Goal: Information Seeking & Learning: Understand process/instructions

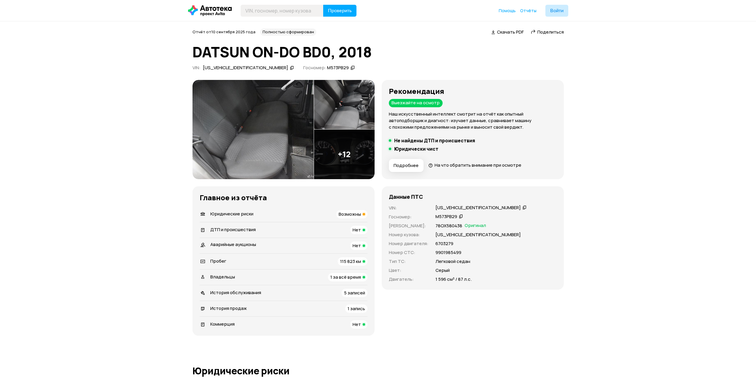
click at [478, 166] on span "На что обратить внимание при осмотре" at bounding box center [478, 165] width 87 height 6
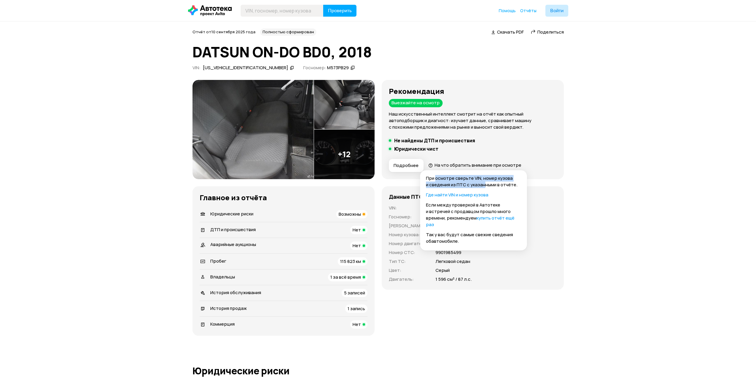
drag, startPoint x: 436, startPoint y: 178, endPoint x: 484, endPoint y: 184, distance: 48.9
click at [484, 184] on p "При осмотре сверьте VIN, номер кузова и сведения из ПТС с указанными в отчёте." at bounding box center [473, 181] width 95 height 13
click at [450, 182] on p "При осмотре сверьте VIN, номер кузова и сведения из ПТС с указанными в отчёте." at bounding box center [473, 181] width 95 height 13
click at [361, 215] on div "Возможны" at bounding box center [351, 214] width 31 height 8
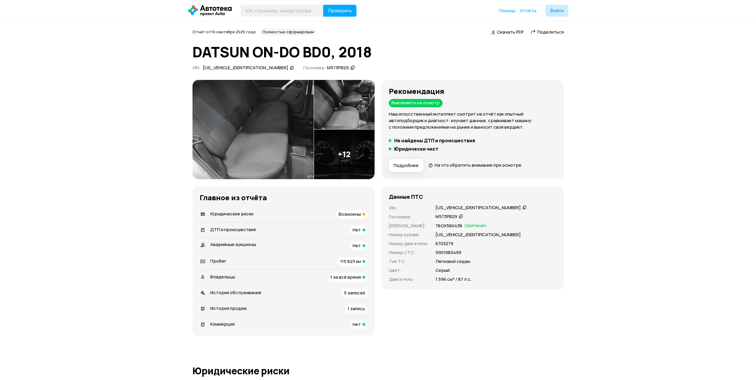
click at [256, 120] on img at bounding box center [253, 129] width 121 height 99
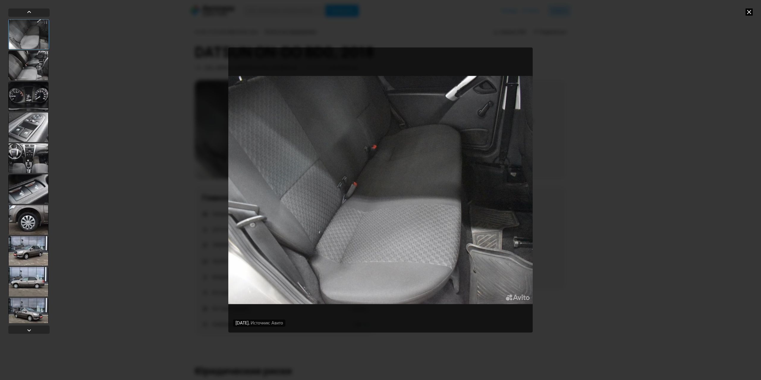
click at [26, 62] on div at bounding box center [28, 66] width 40 height 30
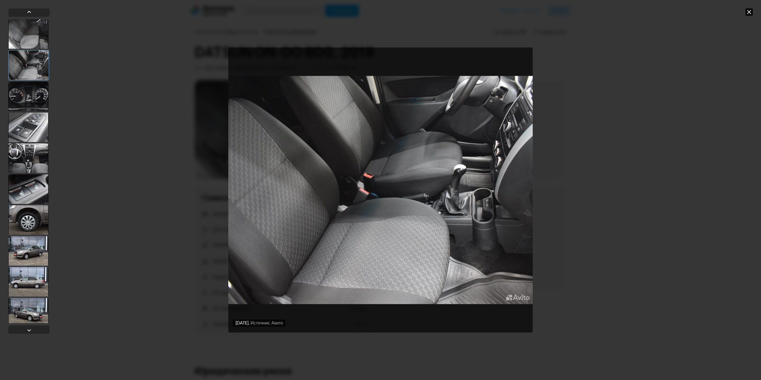
click at [30, 38] on div at bounding box center [28, 34] width 40 height 30
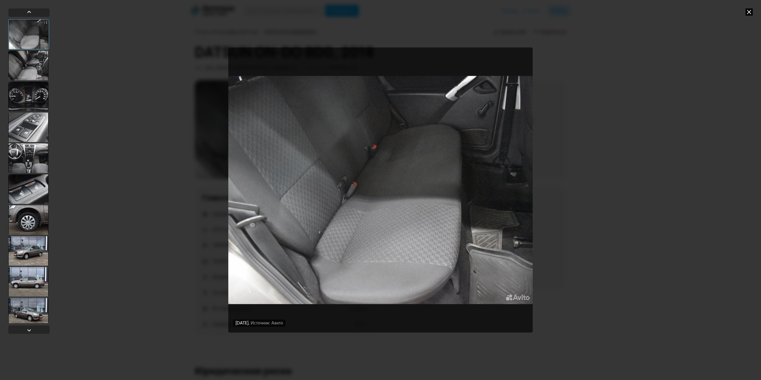
click at [38, 65] on div at bounding box center [28, 66] width 40 height 30
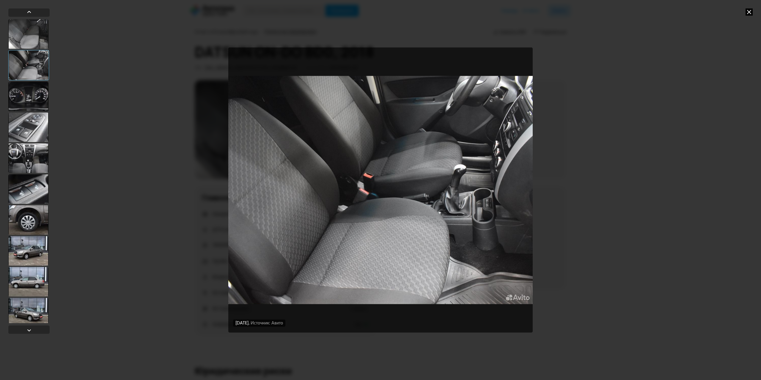
click at [37, 97] on div at bounding box center [28, 96] width 40 height 30
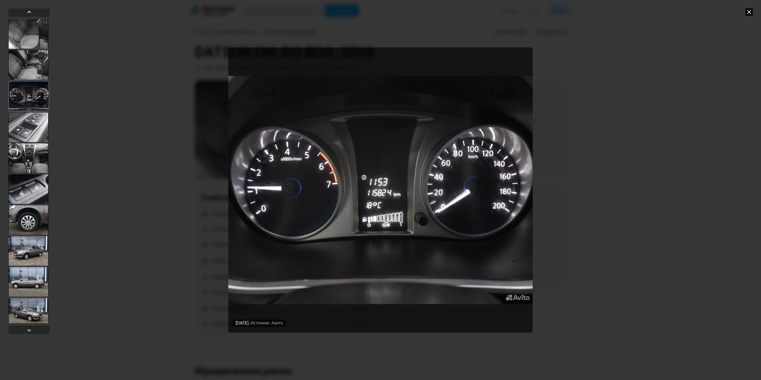
click at [37, 132] on div at bounding box center [28, 127] width 40 height 30
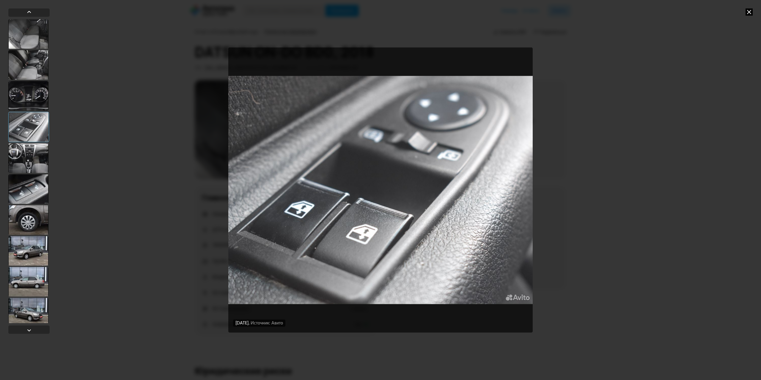
click at [35, 162] on div at bounding box center [28, 158] width 40 height 30
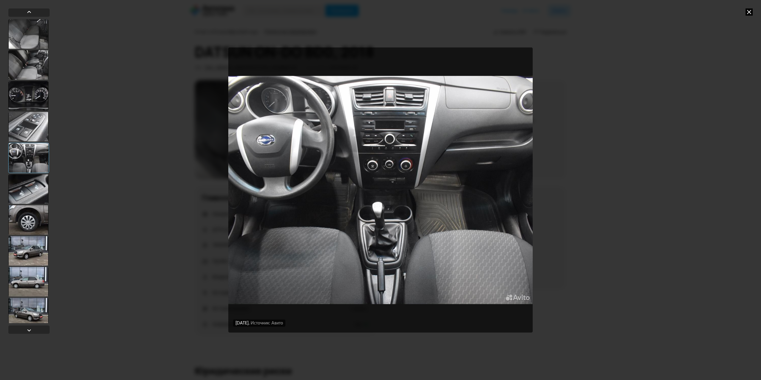
click at [396, 136] on img "Go to Slide 5" at bounding box center [380, 190] width 304 height 285
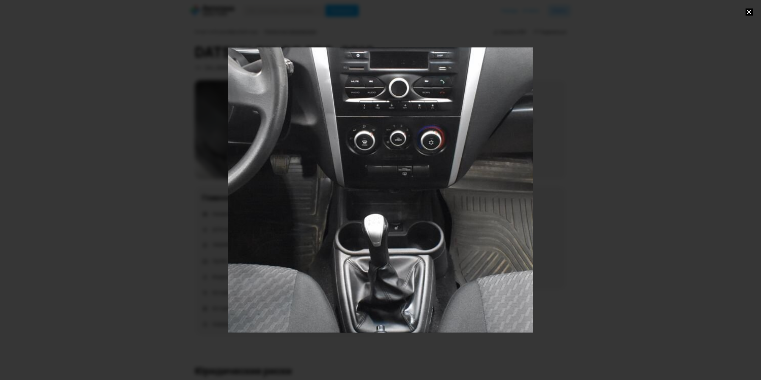
click at [414, 148] on div "Go to Slide 5" at bounding box center [380, 190] width 609 height 570
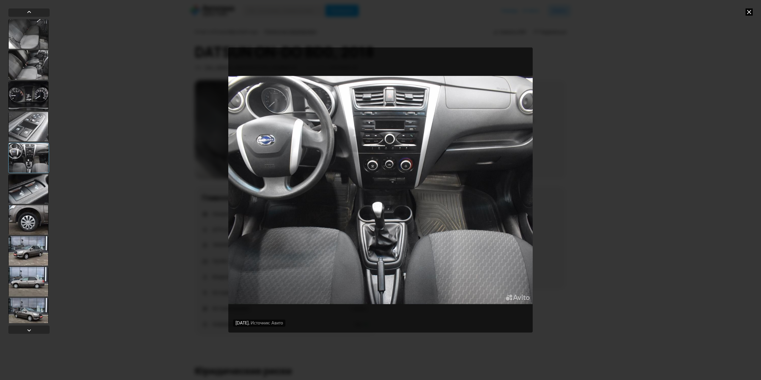
click at [31, 196] on div at bounding box center [28, 189] width 40 height 30
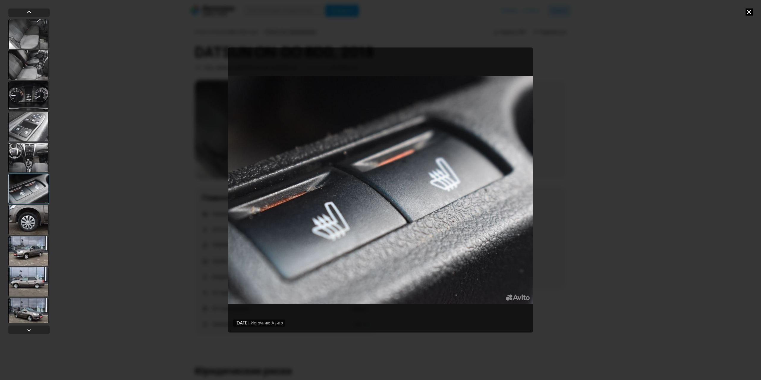
click at [38, 250] on div at bounding box center [28, 251] width 40 height 30
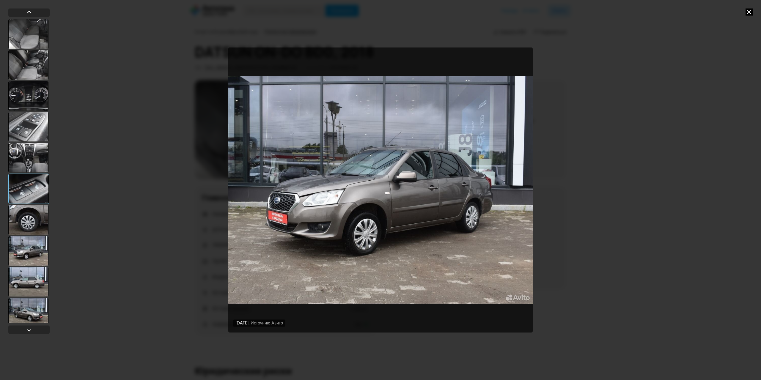
click at [37, 284] on div at bounding box center [28, 282] width 40 height 30
click at [34, 280] on div at bounding box center [28, 282] width 40 height 30
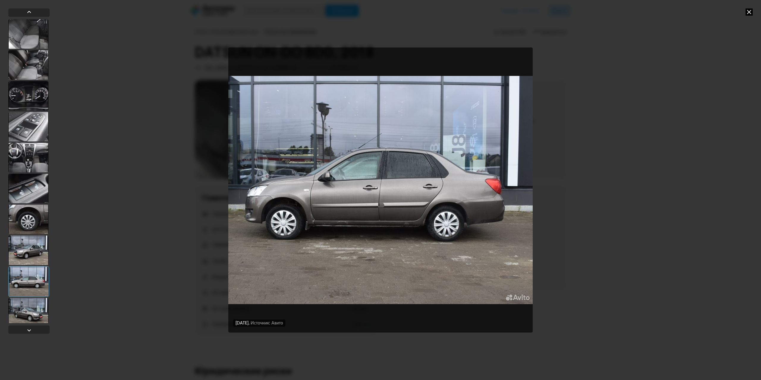
click at [39, 310] on div at bounding box center [28, 313] width 40 height 30
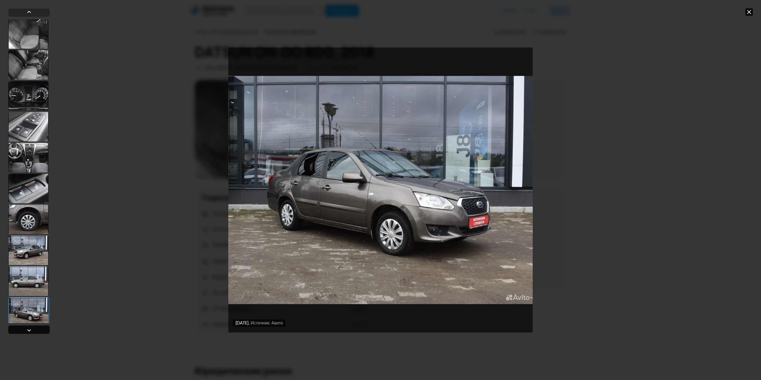
click at [33, 330] on div at bounding box center [28, 329] width 41 height 8
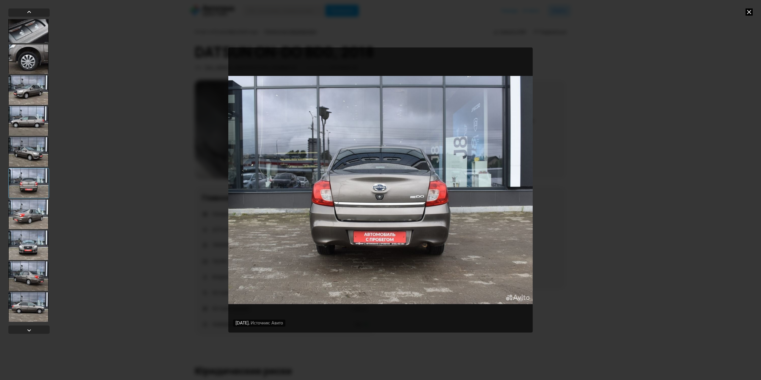
click at [408, 214] on img "Go to Slide 11" at bounding box center [380, 190] width 304 height 285
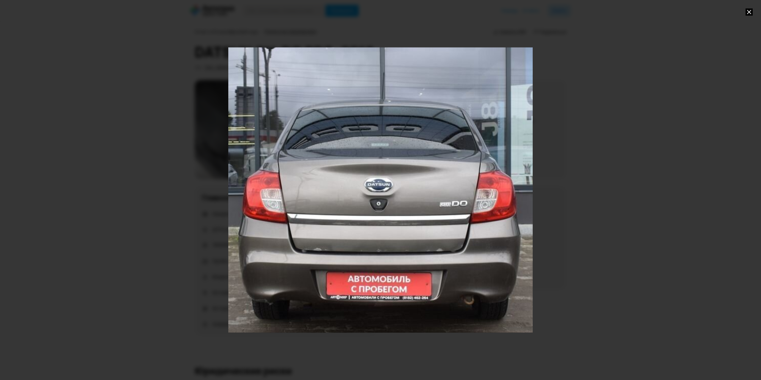
click at [397, 171] on div "Go to Slide 11" at bounding box center [380, 190] width 609 height 570
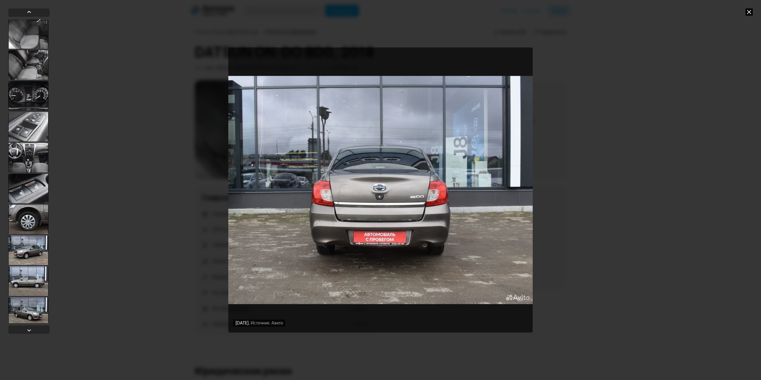
click at [29, 271] on div at bounding box center [28, 281] width 40 height 30
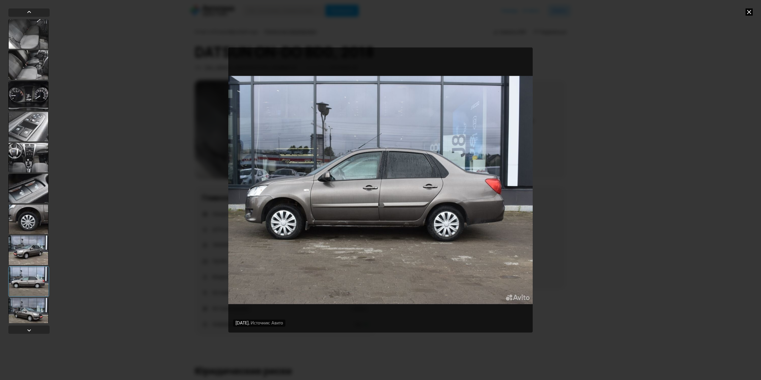
click at [355, 228] on img "Go to Slide 9" at bounding box center [380, 190] width 304 height 285
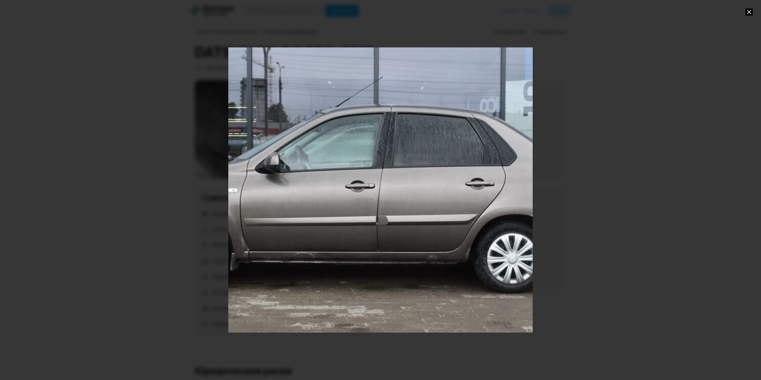
click at [331, 229] on div "Go to Slide 9" at bounding box center [380, 190] width 609 height 570
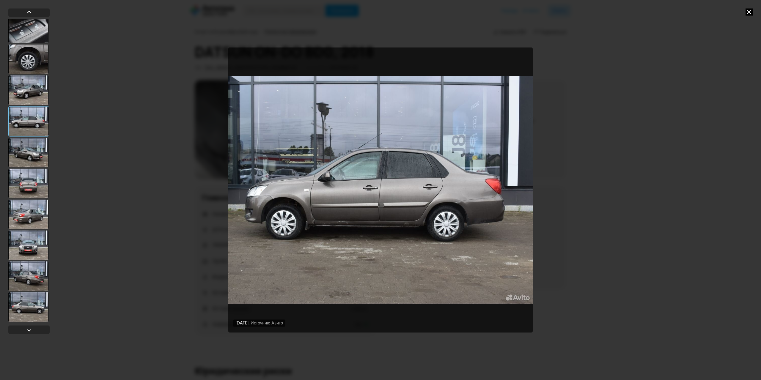
click at [25, 301] on div at bounding box center [28, 307] width 40 height 30
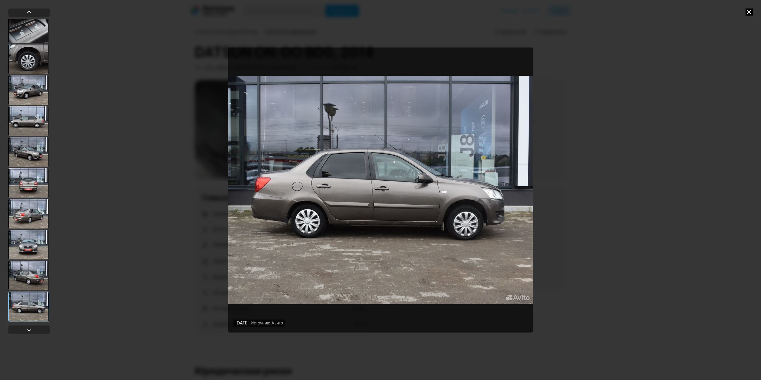
click at [431, 224] on img "Go to Slide 15" at bounding box center [380, 190] width 304 height 285
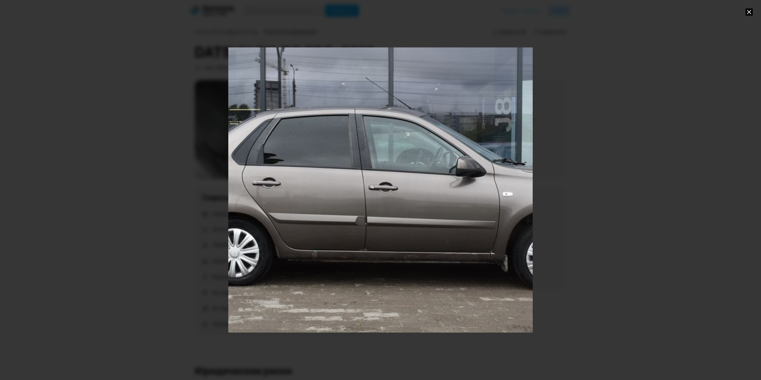
click at [357, 168] on div "Go to Slide 15" at bounding box center [380, 190] width 609 height 570
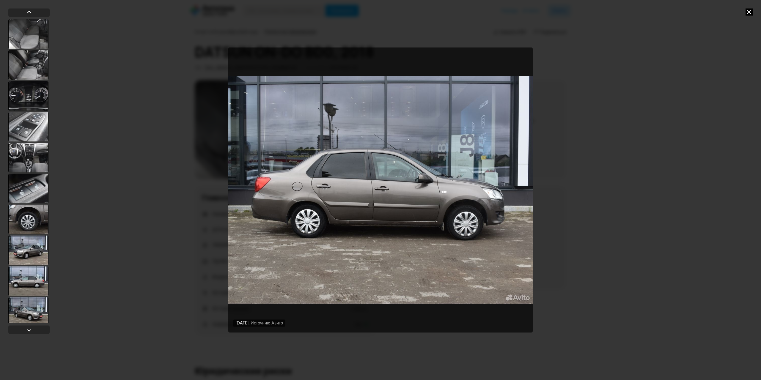
click at [633, 92] on div "[DATE] Источник: Авито [DATE] Источник: Авито [DATE] Источник: Авито [DATE] Ист…" at bounding box center [380, 190] width 761 height 380
click at [750, 12] on icon at bounding box center [748, 11] width 7 height 7
